Goal: Contribute content

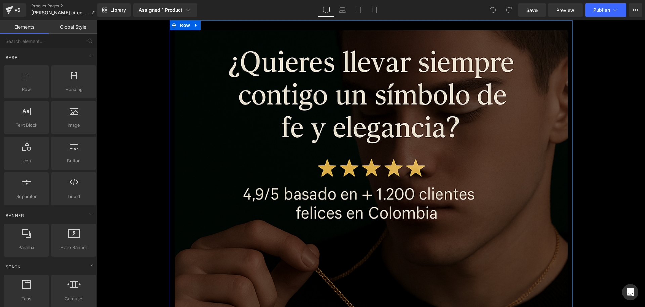
click at [374, 18] on div "Library Assigned 1 Product Product Preview [PERSON_NAME] con Zirconias en [PERS…" at bounding box center [371, 10] width 548 height 20
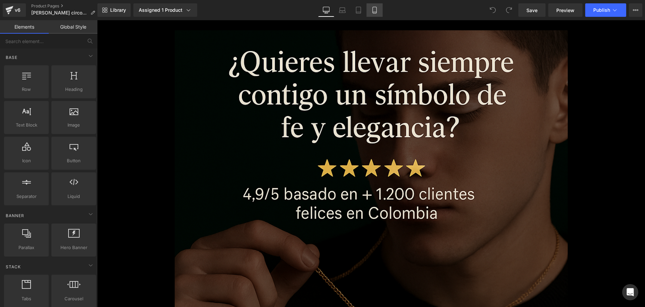
click at [375, 14] on link "Mobile" at bounding box center [375, 9] width 16 height 13
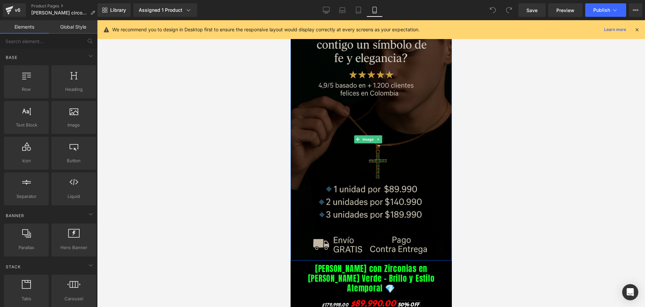
click at [359, 105] on img at bounding box center [370, 139] width 161 height 242
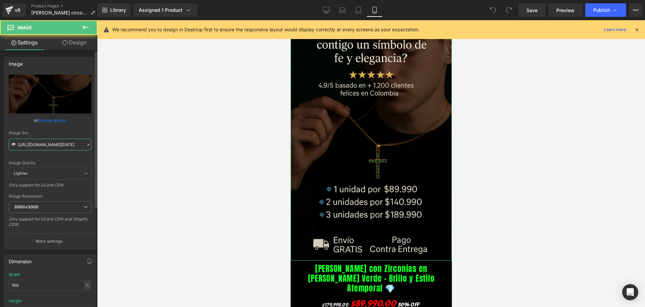
click at [52, 148] on input "[URL][DOMAIN_NAME][DATE]" at bounding box center [50, 145] width 83 height 12
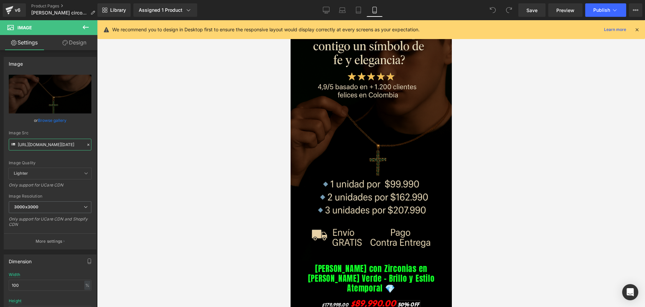
type input "[URL][DOMAIN_NAME][DATE]"
click at [637, 27] on icon at bounding box center [637, 30] width 6 height 6
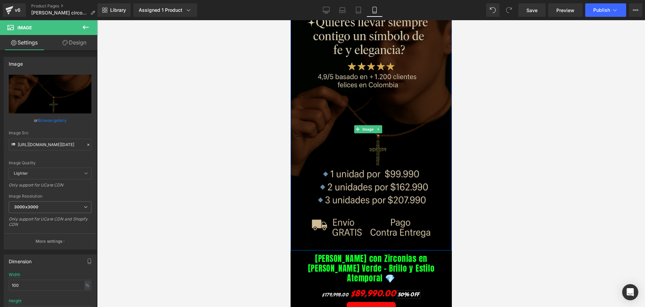
scroll to position [42, 0]
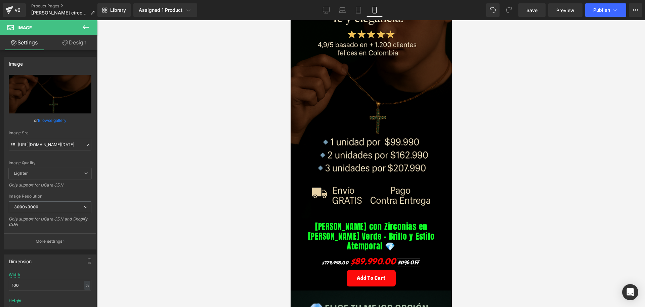
click at [85, 25] on icon at bounding box center [86, 27] width 8 height 8
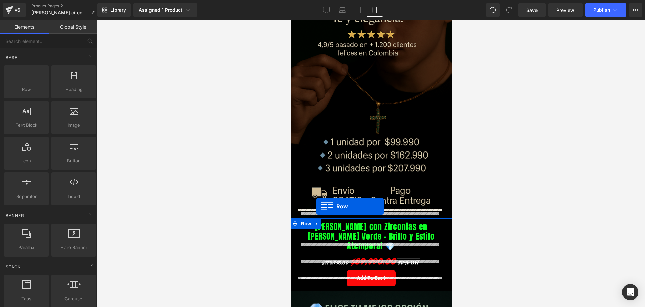
drag, startPoint x: 323, startPoint y: 94, endPoint x: 316, endPoint y: 206, distance: 112.2
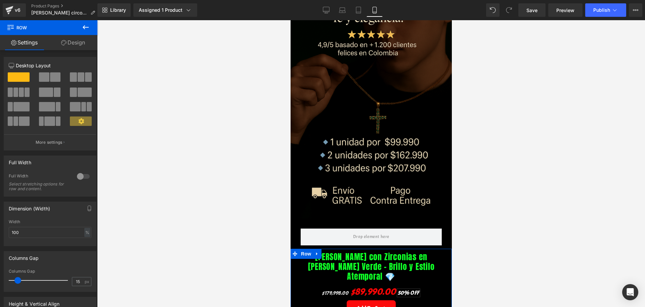
click at [84, 27] on icon at bounding box center [86, 27] width 6 height 4
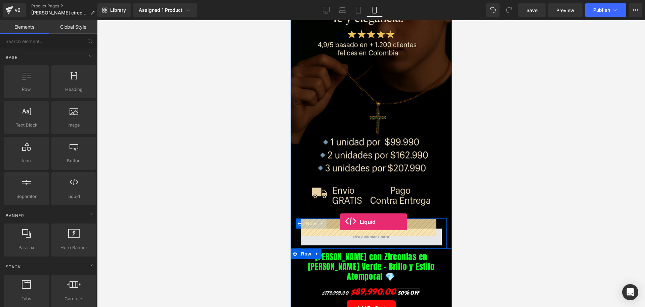
drag, startPoint x: 370, startPoint y: 214, endPoint x: 340, endPoint y: 222, distance: 30.9
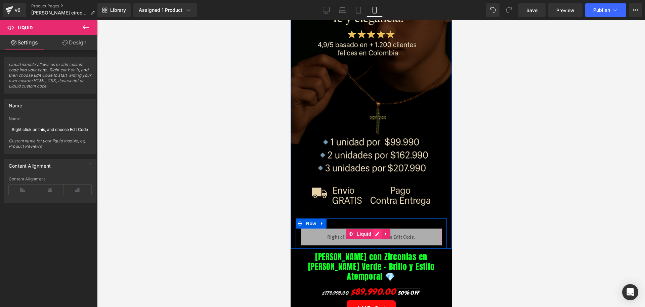
click at [376, 228] on div "Liquid" at bounding box center [371, 236] width 141 height 17
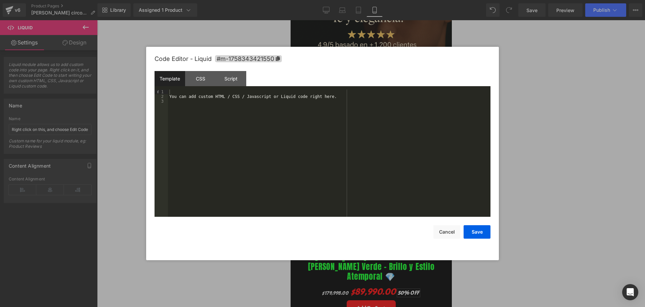
click at [184, 93] on div "You can add custom HTML / CSS / Javascript or Liquid code right here." at bounding box center [329, 157] width 323 height 136
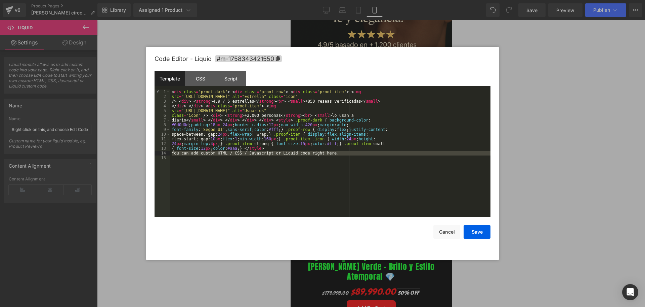
drag, startPoint x: 340, startPoint y: 156, endPoint x: 172, endPoint y: 151, distance: 167.5
click at [172, 151] on div "< div class = "proof-dark" > < div class = "proof-row" > < div class = "proof-i…" at bounding box center [330, 157] width 320 height 136
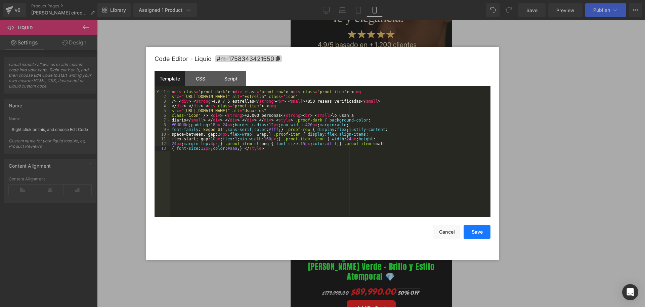
click at [476, 236] on button "Save" at bounding box center [477, 231] width 27 height 13
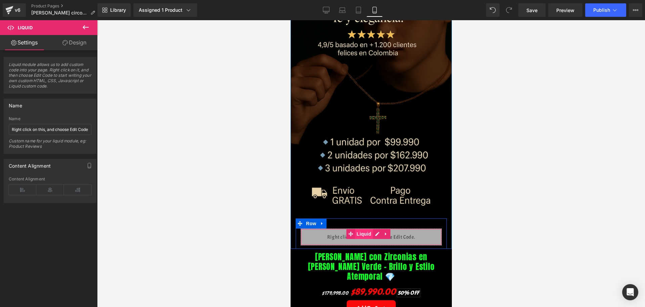
click at [364, 229] on span "Liquid" at bounding box center [364, 234] width 18 height 10
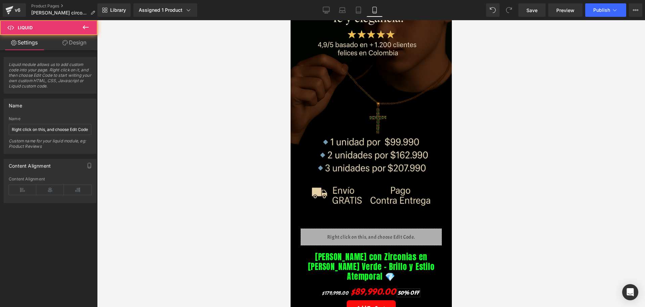
drag, startPoint x: 62, startPoint y: 42, endPoint x: 42, endPoint y: 70, distance: 34.5
click at [63, 42] on icon at bounding box center [65, 42] width 5 height 5
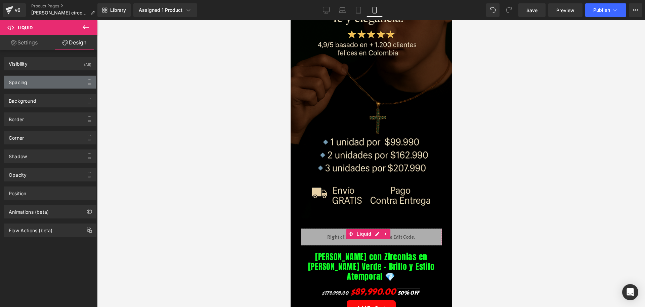
click at [39, 82] on div "Spacing" at bounding box center [50, 82] width 92 height 13
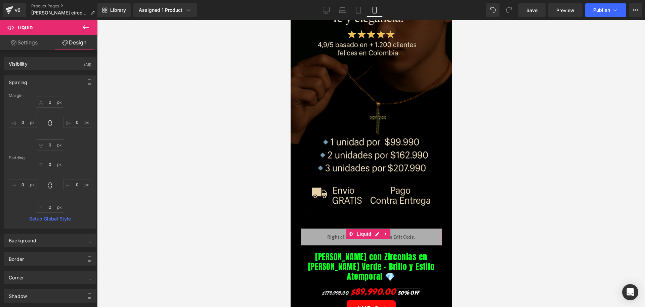
click at [31, 128] on div "0px 0 0px 0 0px 0 0px 0" at bounding box center [50, 123] width 83 height 54
click at [25, 125] on input "0" at bounding box center [23, 122] width 28 height 11
type input "-30"
click at [75, 124] on input "0" at bounding box center [77, 122] width 28 height 11
type input "-30"
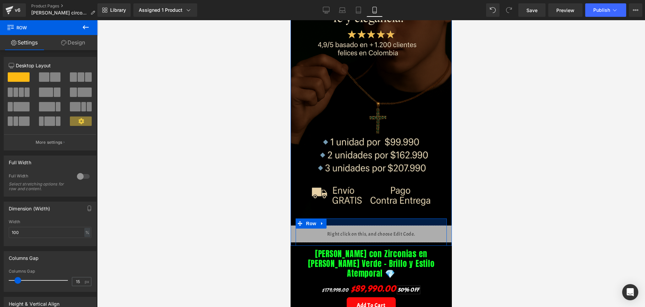
drag, startPoint x: 375, startPoint y: 211, endPoint x: 377, endPoint y: 208, distance: 3.6
click at [377, 218] on div at bounding box center [371, 221] width 151 height 7
click at [479, 208] on div at bounding box center [371, 163] width 548 height 286
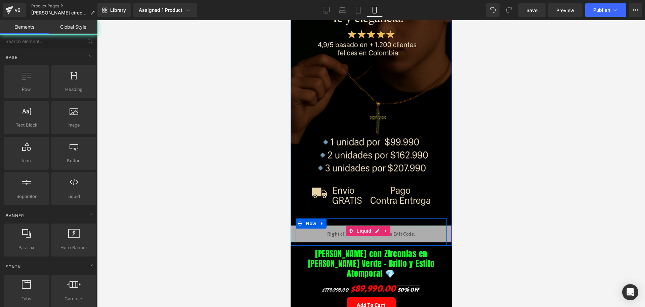
scroll to position [84, 0]
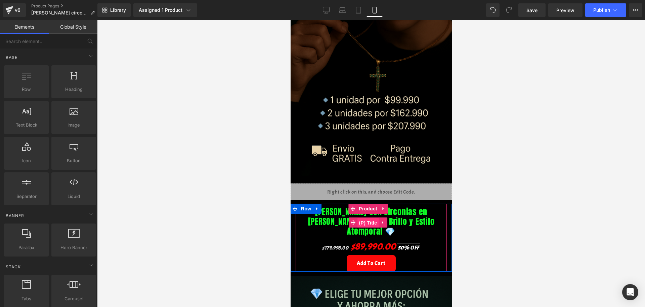
click at [363, 218] on span "(P) Title" at bounding box center [368, 223] width 22 height 10
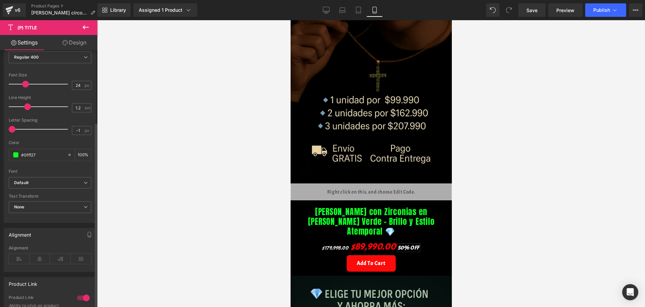
scroll to position [168, 0]
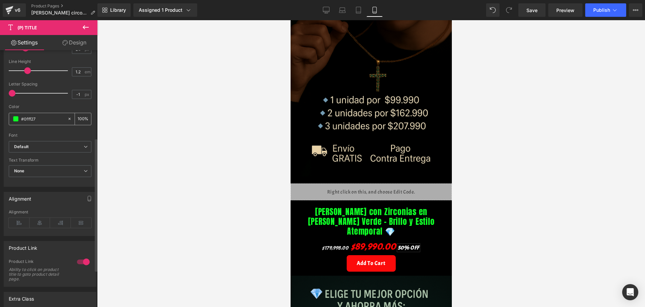
click at [15, 121] on span at bounding box center [15, 118] width 5 height 5
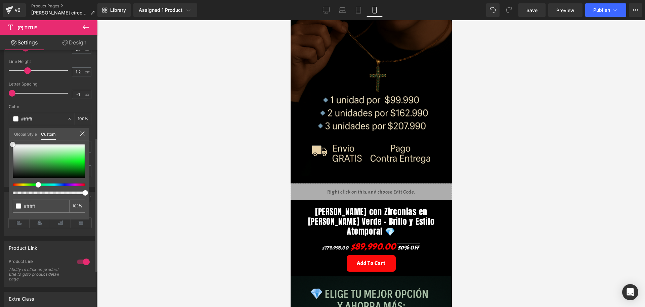
drag, startPoint x: 17, startPoint y: 146, endPoint x: 4, endPoint y: 136, distance: 16.8
click at [4, 136] on div "Typography Text Styles Custom Custom Setup Global Style Custom Setup Global Sty…" at bounding box center [50, 71] width 101 height 231
click at [200, 186] on div at bounding box center [371, 163] width 548 height 286
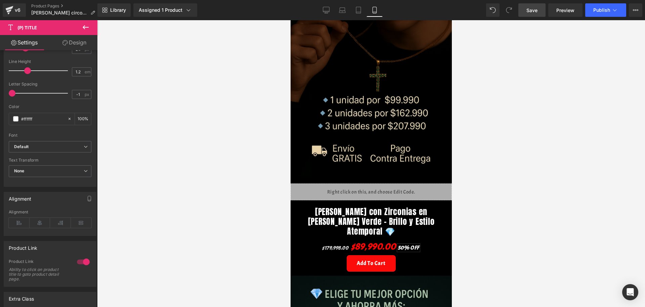
click at [533, 15] on link "Save" at bounding box center [532, 9] width 27 height 13
click at [87, 28] on icon at bounding box center [86, 27] width 8 height 8
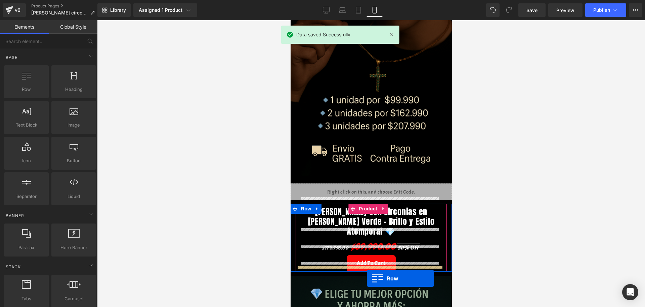
scroll to position [91, 0]
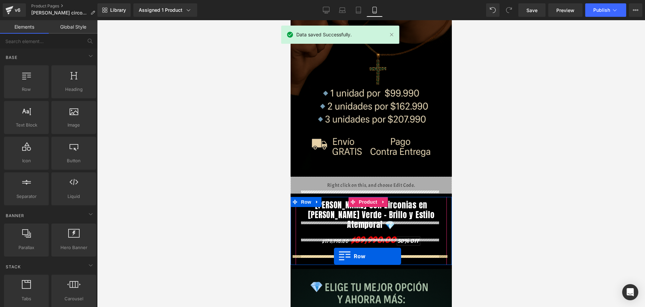
drag, startPoint x: 319, startPoint y: 109, endPoint x: 334, endPoint y: 256, distance: 147.3
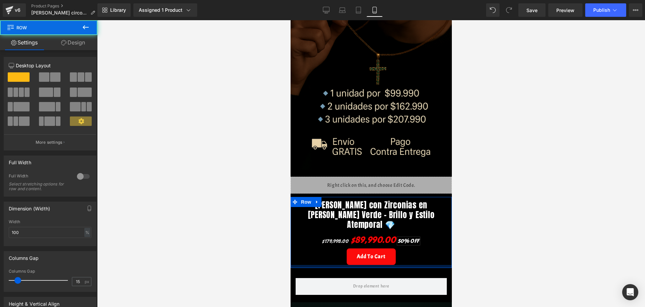
click at [327, 265] on div at bounding box center [370, 266] width 161 height 3
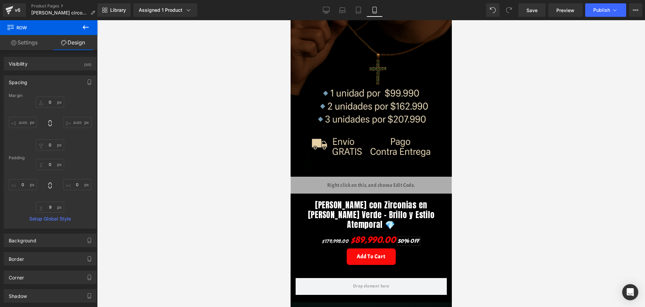
click at [86, 28] on icon at bounding box center [86, 27] width 8 height 8
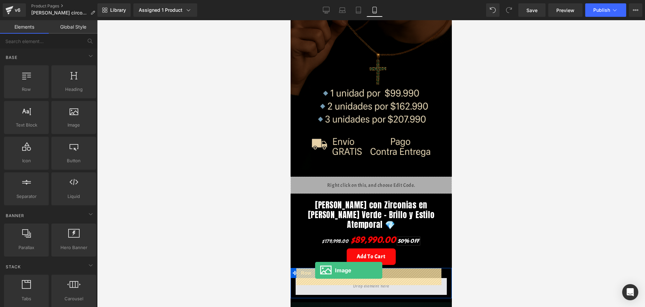
drag, startPoint x: 373, startPoint y: 135, endPoint x: 315, endPoint y: 270, distance: 147.0
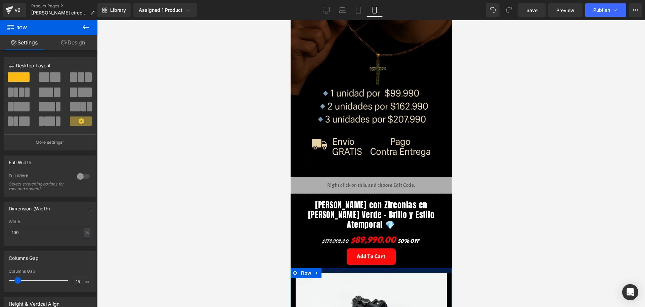
drag, startPoint x: 332, startPoint y: 263, endPoint x: 332, endPoint y: 258, distance: 5.4
click at [332, 268] on div at bounding box center [370, 270] width 161 height 5
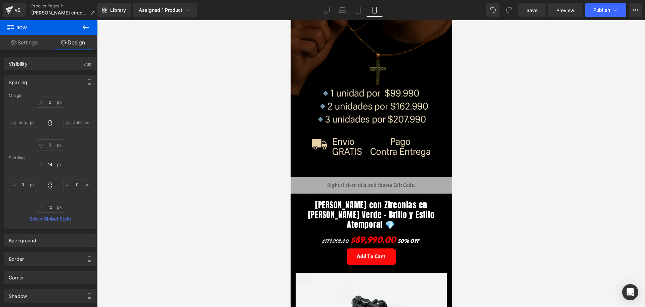
click at [80, 27] on button at bounding box center [86, 27] width 24 height 15
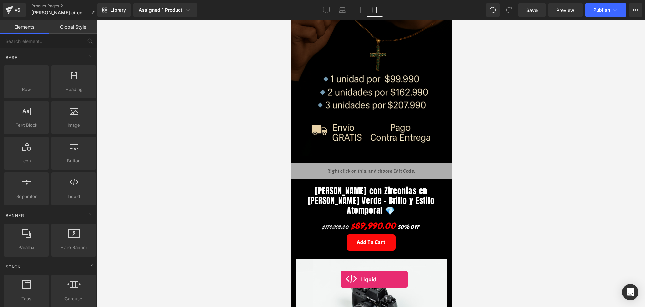
scroll to position [114, 0]
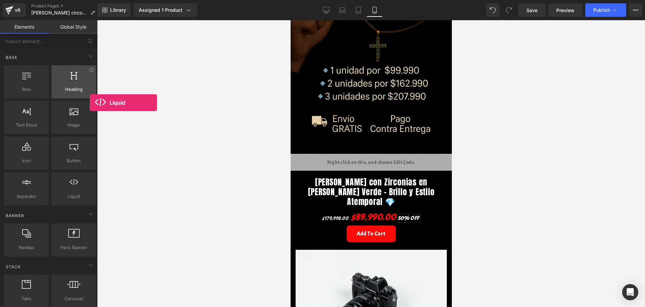
drag, startPoint x: 79, startPoint y: 186, endPoint x: 69, endPoint y: 86, distance: 100.3
click at [69, 86] on div "Row rows, columns, layouts, div Heading headings, titles, h1,h2,h3,h4,h5,h6 Tex…" at bounding box center [50, 135] width 95 height 143
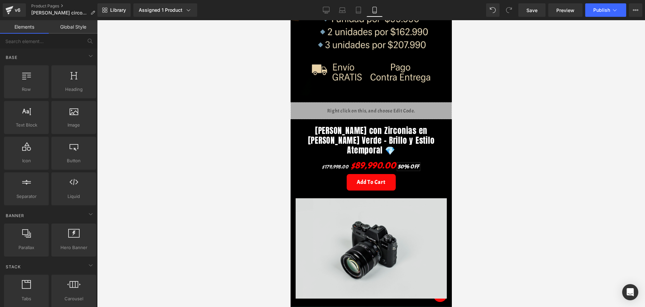
scroll to position [198, 0]
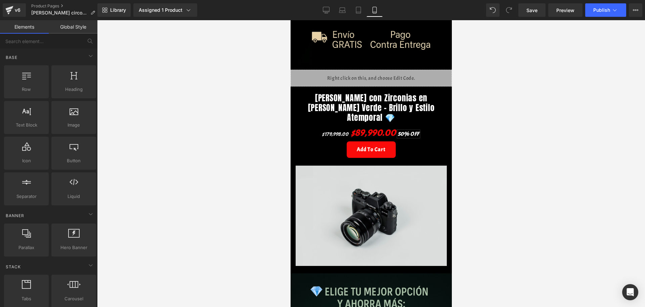
click at [376, 232] on img at bounding box center [371, 215] width 151 height 100
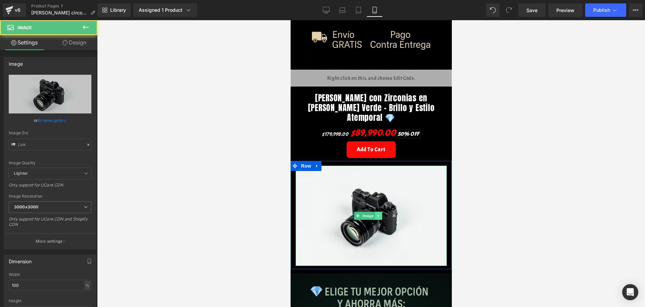
click at [376, 211] on link at bounding box center [378, 215] width 7 height 8
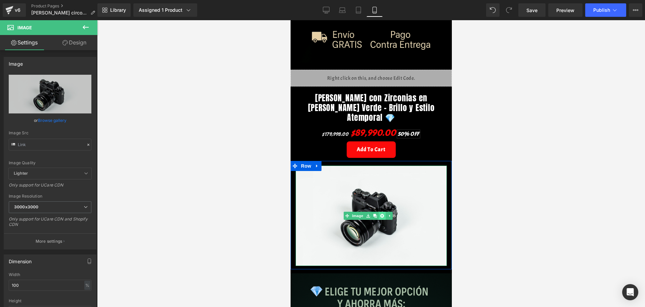
click at [381, 211] on link at bounding box center [382, 215] width 7 height 8
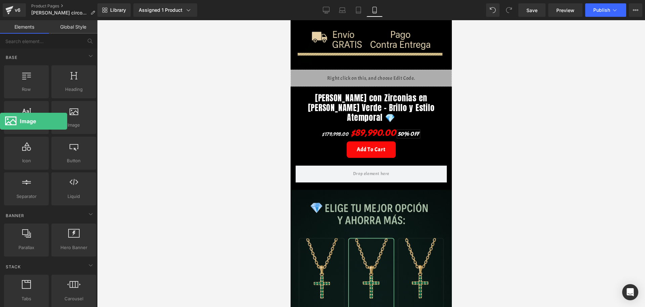
drag, startPoint x: 78, startPoint y: 116, endPoint x: 0, endPoint y: 119, distance: 78.4
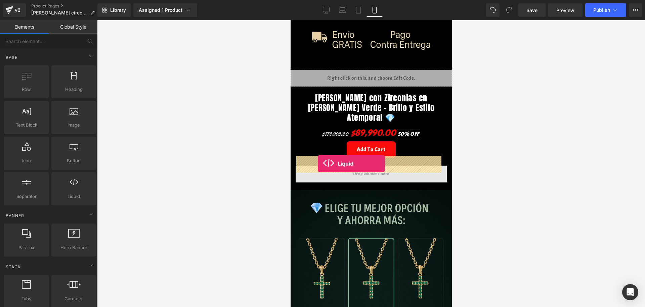
drag, startPoint x: 361, startPoint y: 203, endPoint x: 318, endPoint y: 163, distance: 59.2
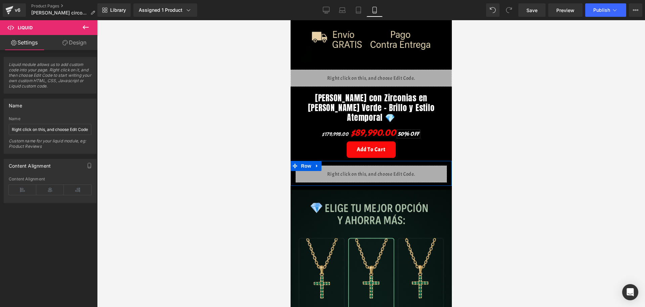
click at [373, 165] on div "Liquid" at bounding box center [371, 173] width 151 height 17
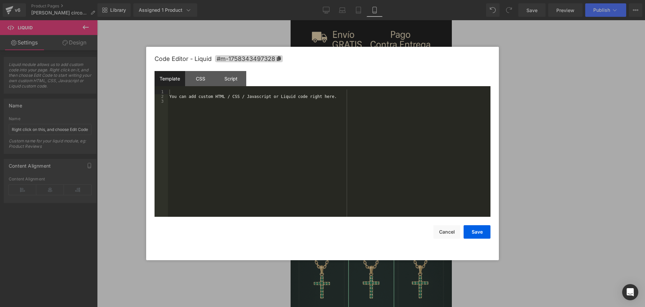
click at [196, 98] on div "You can add custom HTML / CSS / Javascript or Liquid code right here." at bounding box center [329, 157] width 323 height 136
click at [180, 92] on div at bounding box center [329, 157] width 323 height 136
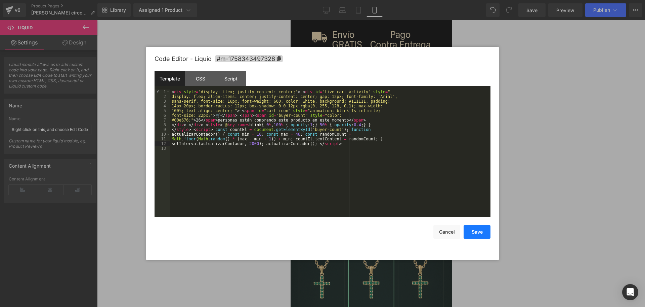
click at [481, 232] on button "Save" at bounding box center [477, 231] width 27 height 13
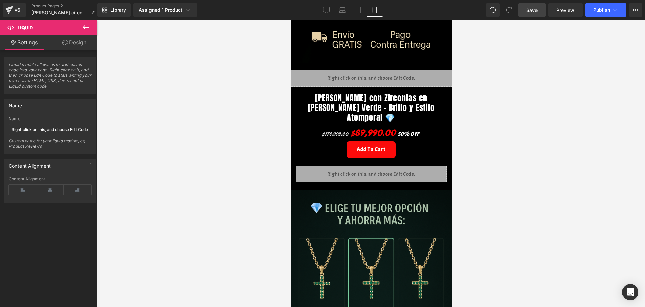
click at [536, 14] on link "Save" at bounding box center [532, 9] width 27 height 13
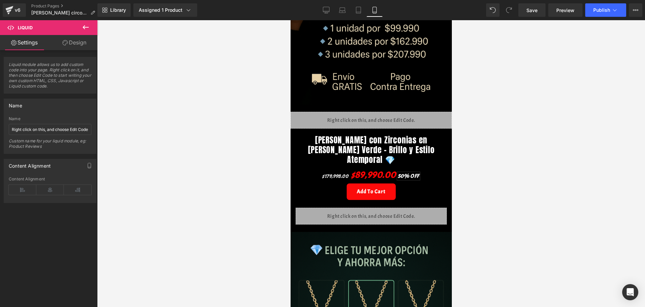
scroll to position [282, 0]
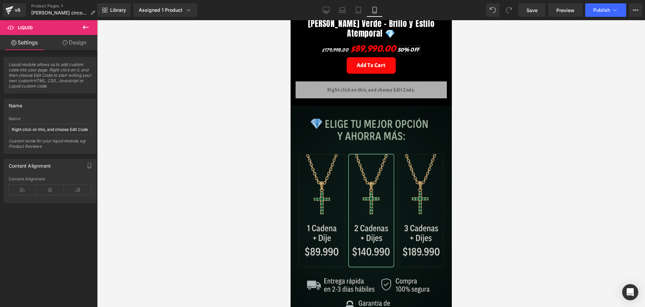
click at [380, 142] on img at bounding box center [370, 227] width 161 height 242
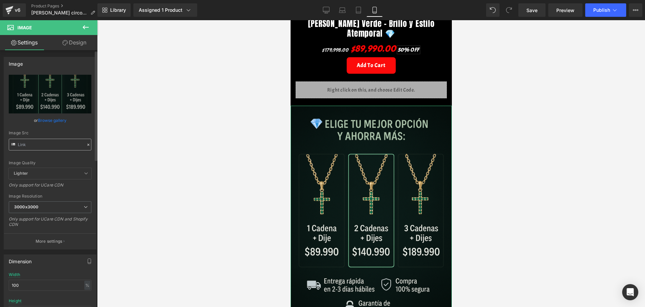
click at [47, 146] on input "text" at bounding box center [50, 145] width 83 height 12
type input "[URL][DOMAIN_NAME][DATE]"
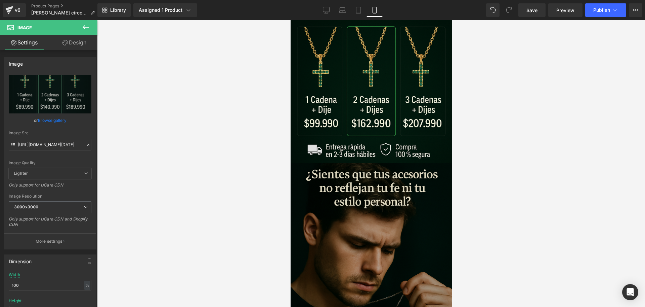
scroll to position [0, 0]
click at [489, 169] on div at bounding box center [371, 163] width 548 height 286
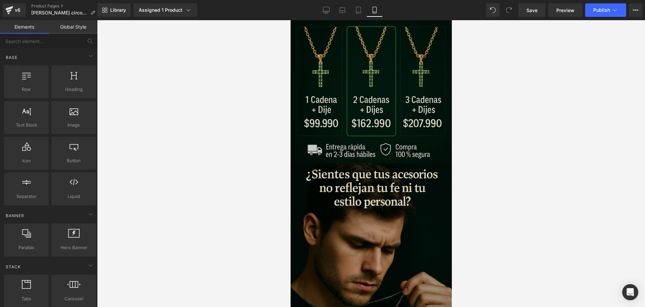
click at [381, 151] on img at bounding box center [370, 71] width 161 height 184
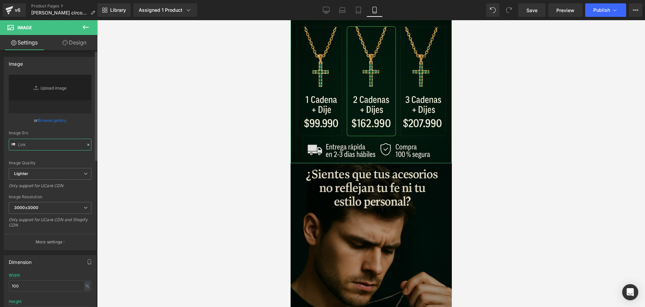
click at [57, 149] on input "text" at bounding box center [50, 145] width 83 height 12
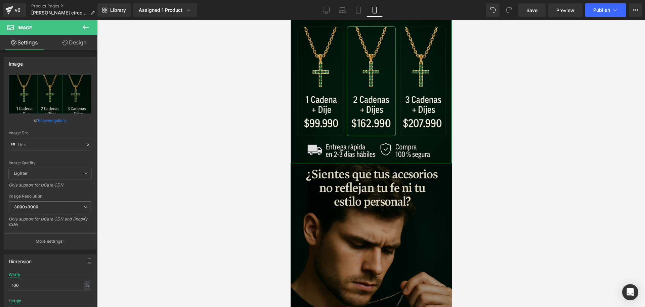
drag, startPoint x: 56, startPoint y: 149, endPoint x: 540, endPoint y: 164, distance: 484.0
click at [540, 164] on div at bounding box center [371, 163] width 548 height 286
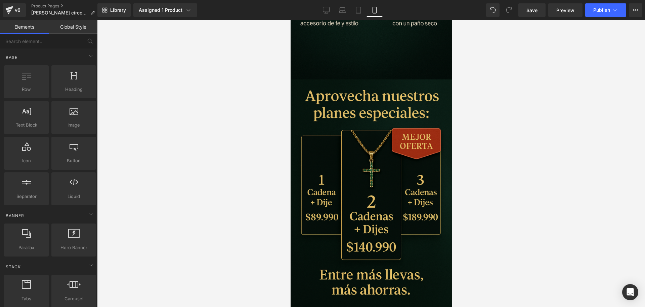
scroll to position [1711, 0]
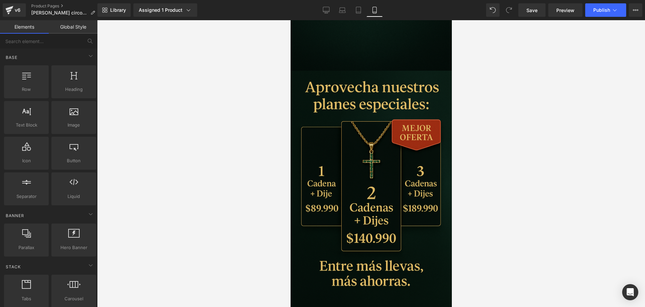
click at [398, 183] on img at bounding box center [370, 192] width 161 height 242
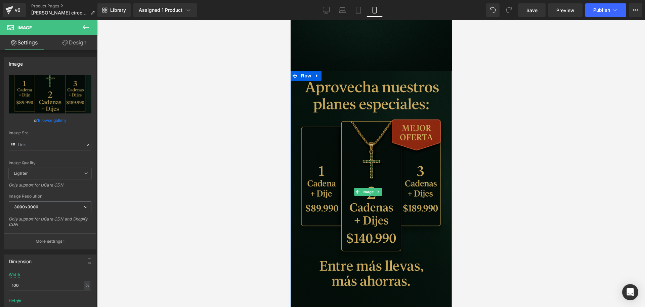
scroll to position [1753, 0]
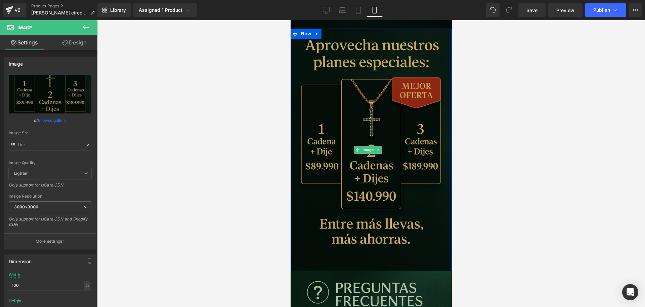
click at [369, 175] on img at bounding box center [370, 150] width 161 height 242
click at [397, 174] on img at bounding box center [370, 150] width 161 height 242
click at [361, 144] on img at bounding box center [370, 150] width 161 height 242
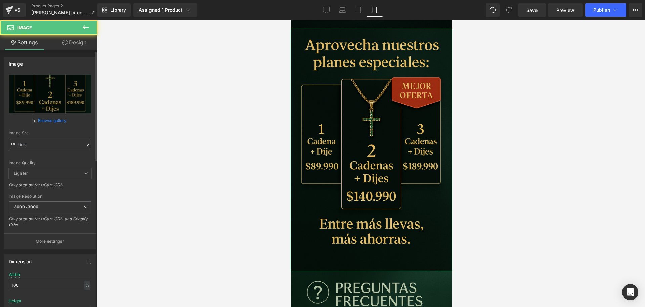
click at [72, 144] on input "text" at bounding box center [50, 145] width 83 height 12
click at [72, 143] on input "text" at bounding box center [50, 145] width 83 height 12
type input "[URL][DOMAIN_NAME][DATE]"
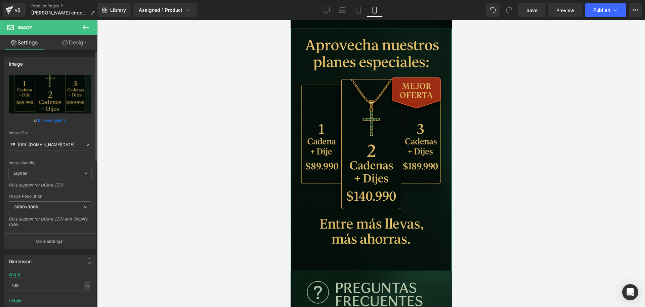
scroll to position [0, 88]
click at [140, 178] on div at bounding box center [371, 163] width 548 height 286
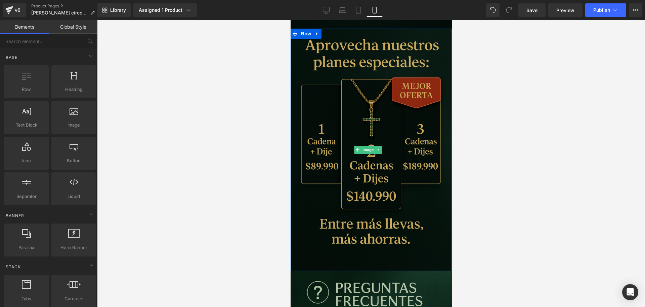
click at [357, 148] on img at bounding box center [370, 150] width 161 height 242
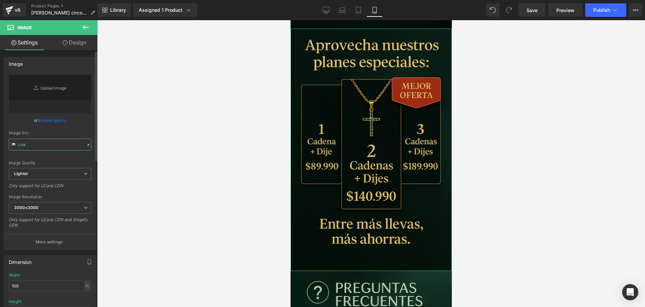
click at [32, 142] on input "text" at bounding box center [50, 145] width 83 height 12
drag, startPoint x: 32, startPoint y: 141, endPoint x: 235, endPoint y: 153, distance: 203.4
click at [235, 153] on div at bounding box center [371, 163] width 548 height 286
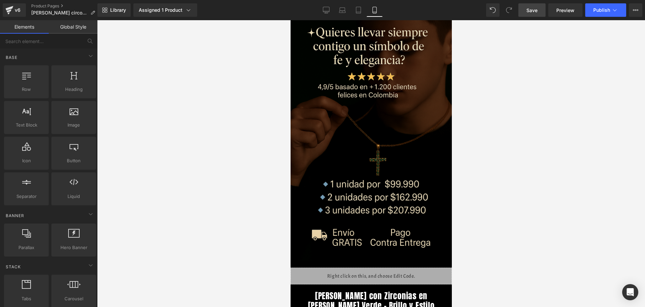
click at [529, 12] on span "Save" at bounding box center [532, 10] width 11 height 7
click at [595, 10] on span "Publish" at bounding box center [602, 9] width 17 height 5
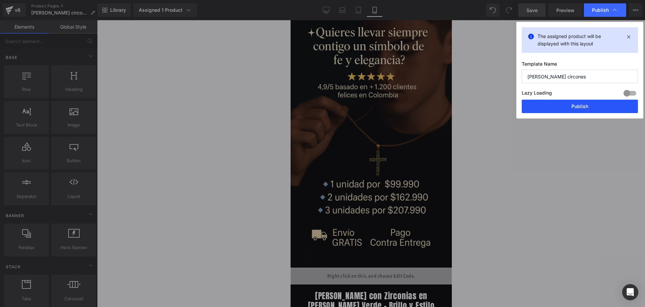
click at [542, 112] on button "Publish" at bounding box center [580, 106] width 116 height 13
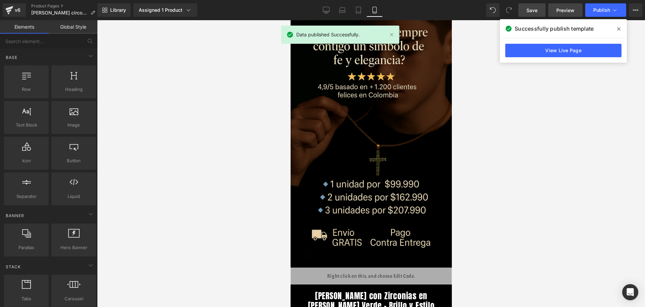
click at [570, 7] on span "Preview" at bounding box center [566, 10] width 18 height 7
